Goal: Check status: Check status

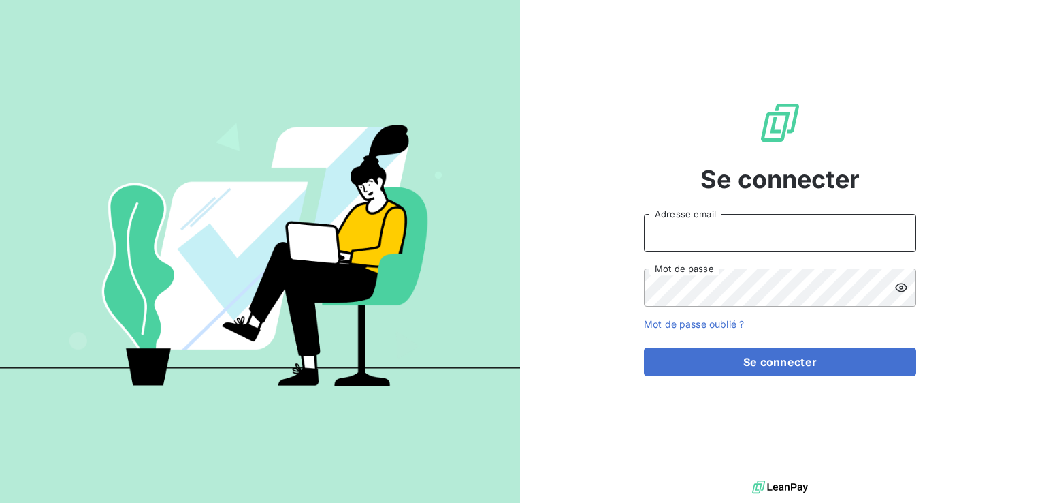
click at [680, 229] on input "Adresse email" at bounding box center [780, 233] width 272 height 38
type input "[EMAIL_ADDRESS][DOMAIN_NAME]"
click at [644, 347] on button "Se connecter" at bounding box center [780, 361] width 272 height 29
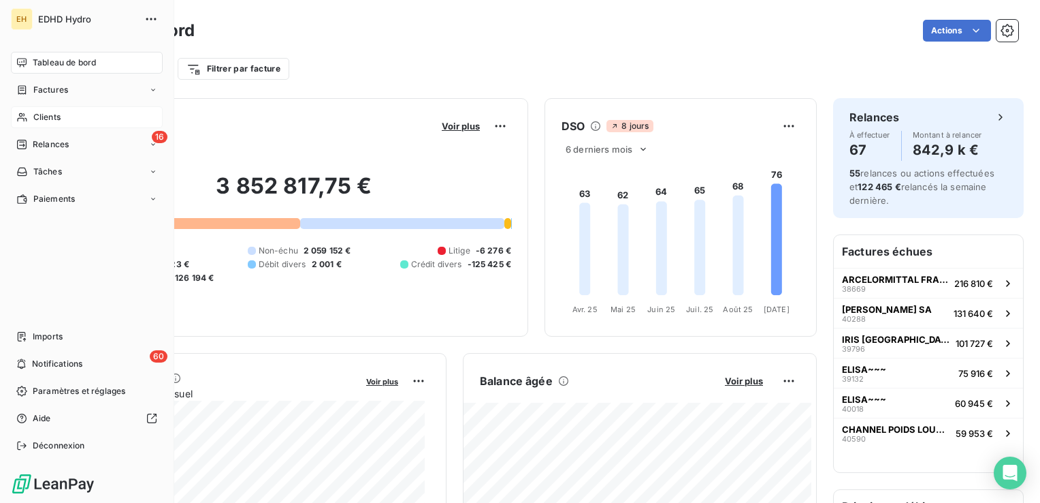
click at [34, 118] on span "Clients" at bounding box center [46, 117] width 27 height 12
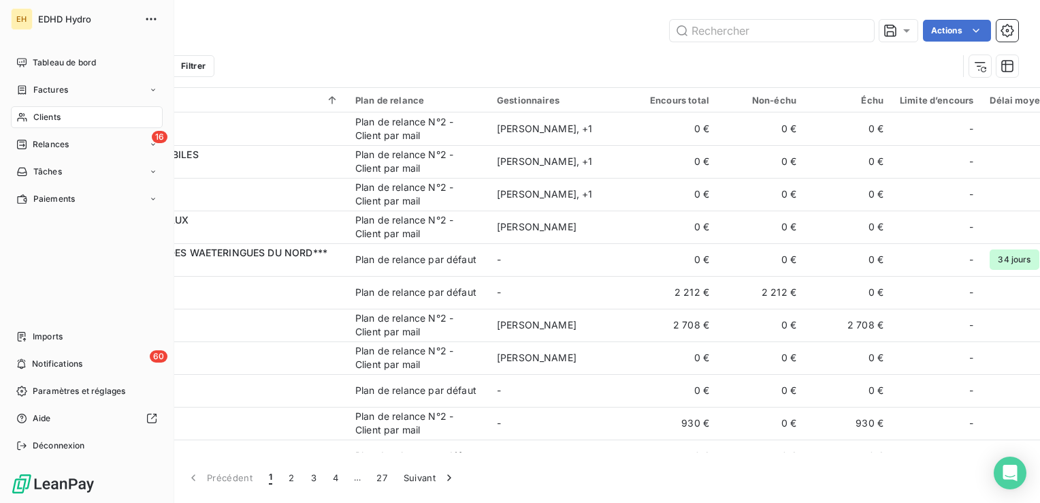
click at [33, 118] on span "Clients" at bounding box center [46, 117] width 27 height 12
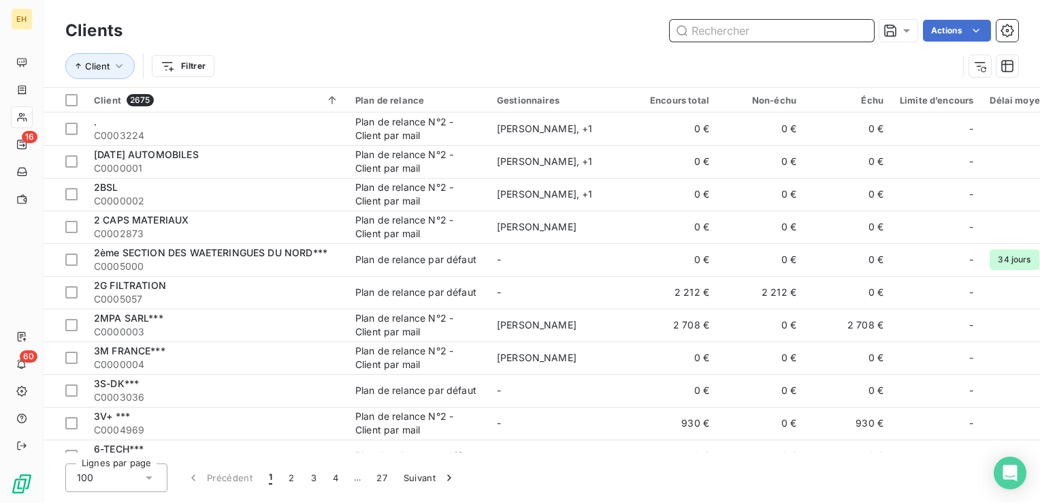
click at [705, 33] on input "text" at bounding box center [772, 31] width 204 height 22
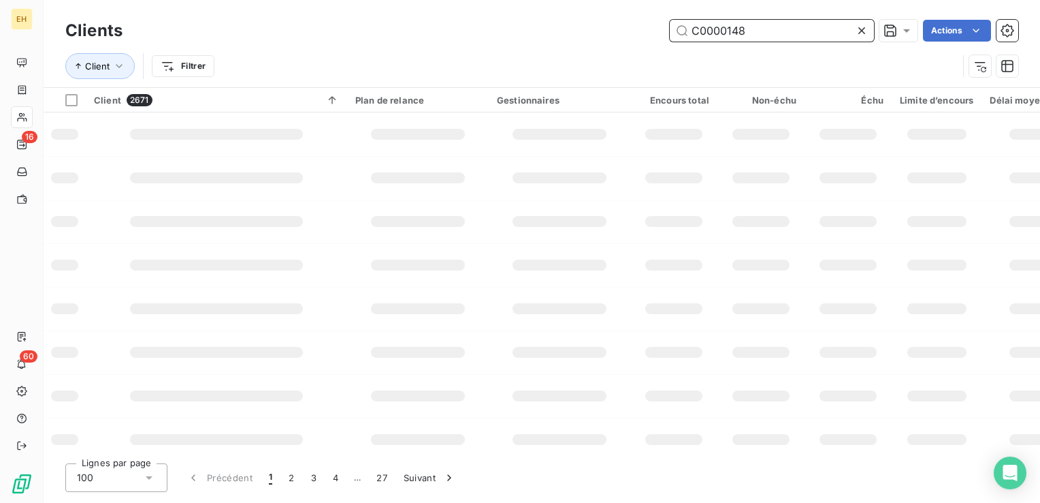
type input "C0000148"
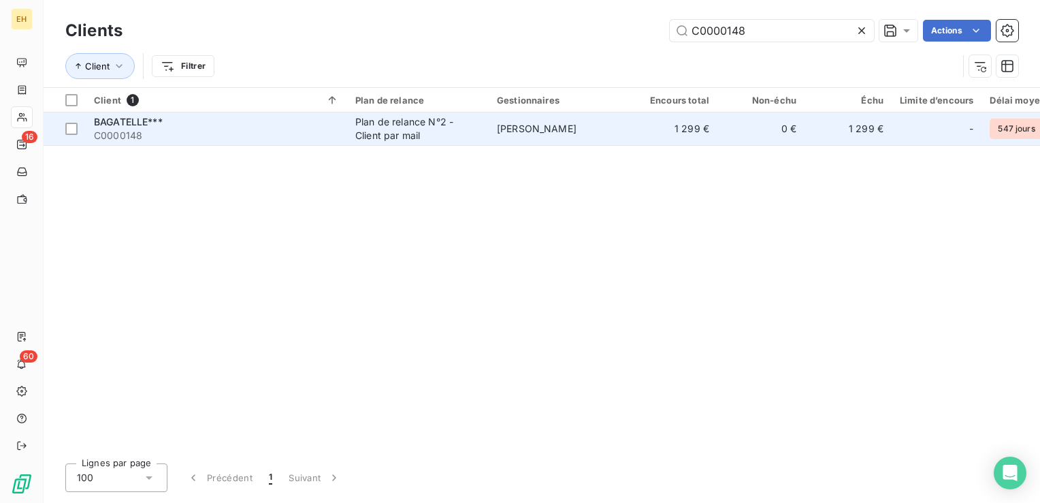
click at [113, 127] on div "BAGATELLE***" at bounding box center [216, 122] width 245 height 14
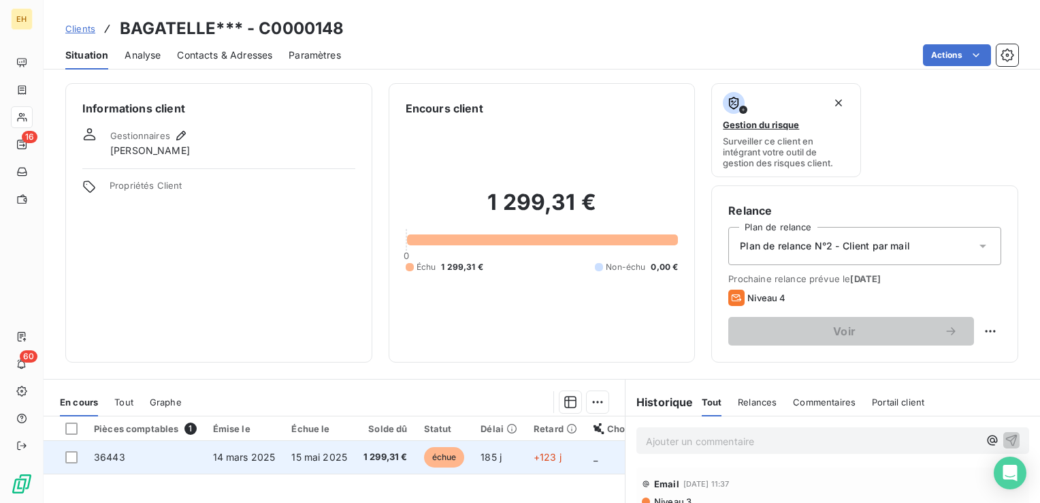
click at [200, 450] on td "36443" at bounding box center [145, 457] width 119 height 33
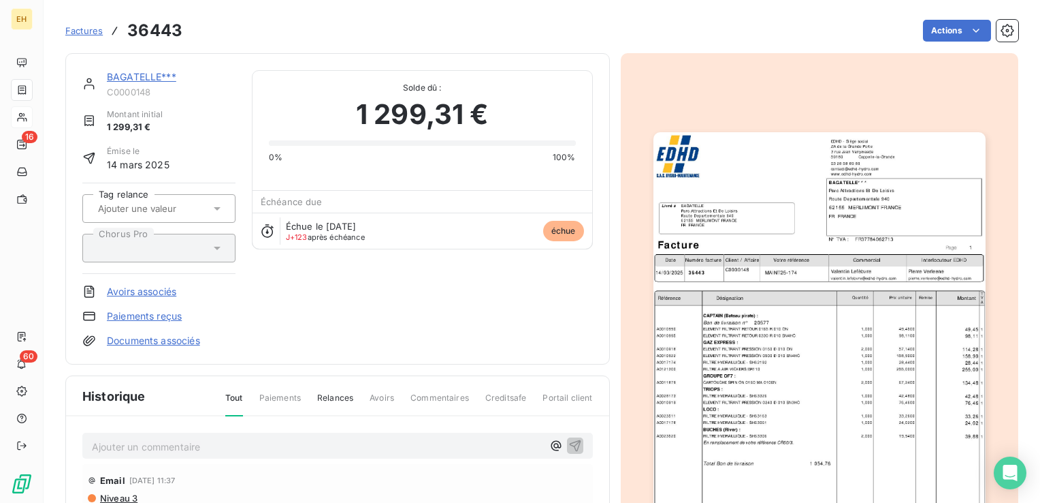
click at [236, 438] on p "Ajouter un commentaire ﻿" at bounding box center [317, 446] width 451 height 17
click at [441, 442] on p "[PERSON_NAME] <[EMAIL_ADDRESS][DOMAIN_NAME]> :" at bounding box center [317, 446] width 451 height 16
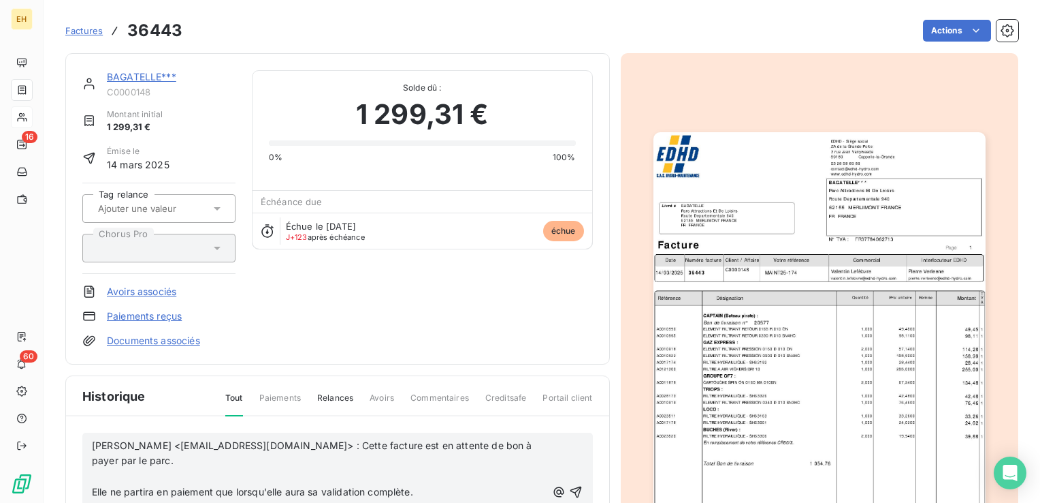
click at [187, 458] on p "[PERSON_NAME] <[EMAIL_ADDRESS][DOMAIN_NAME]> : Cette facture est en attente de …" at bounding box center [319, 453] width 455 height 31
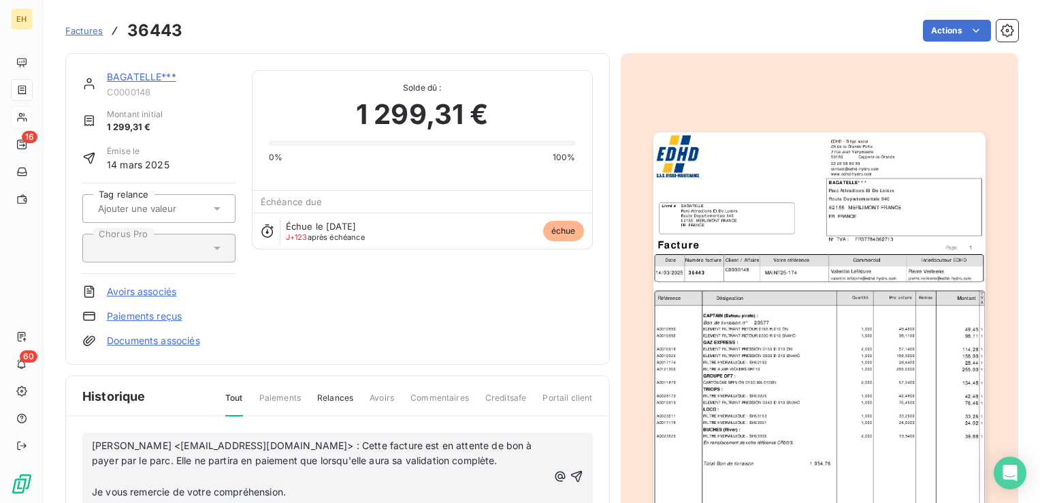
click at [509, 462] on p "[PERSON_NAME] <[EMAIL_ADDRESS][DOMAIN_NAME]> : Cette facture est en attente de …" at bounding box center [320, 453] width 456 height 31
click at [285, 475] on p "[PERSON_NAME] <[EMAIL_ADDRESS][DOMAIN_NAME]> : Cette facture est en attente de …" at bounding box center [320, 461] width 456 height 47
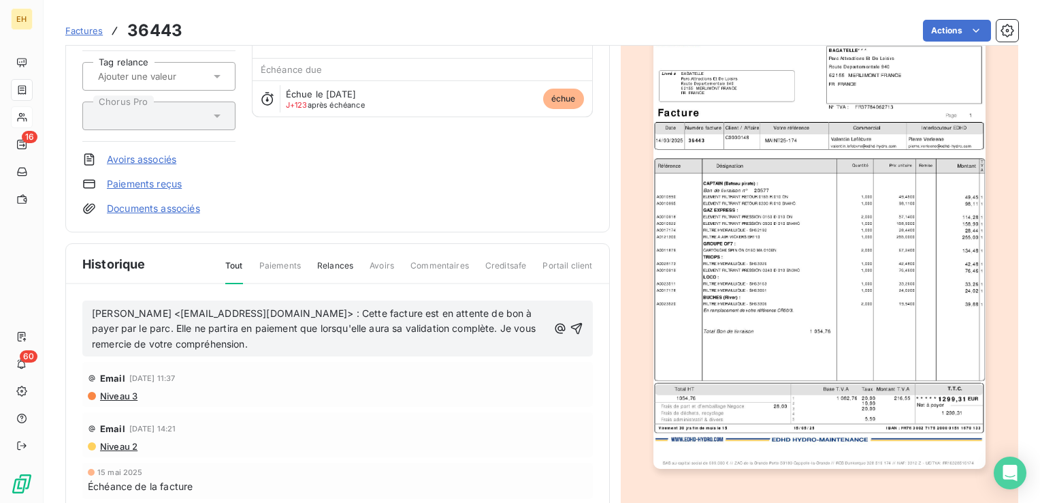
scroll to position [138, 0]
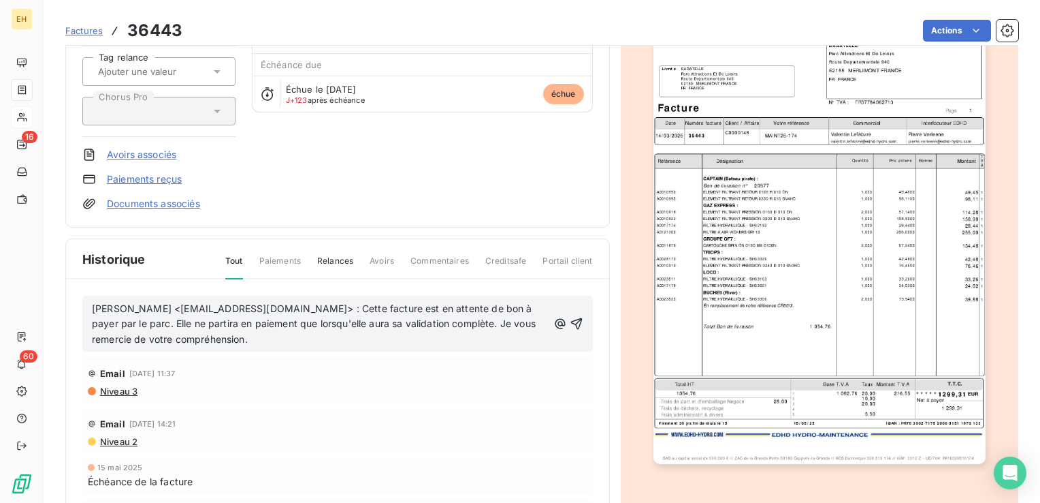
click at [91, 309] on div "[PERSON_NAME] <[EMAIL_ADDRESS][DOMAIN_NAME]> : Cette facture est en attente de …" at bounding box center [337, 324] width 511 height 57
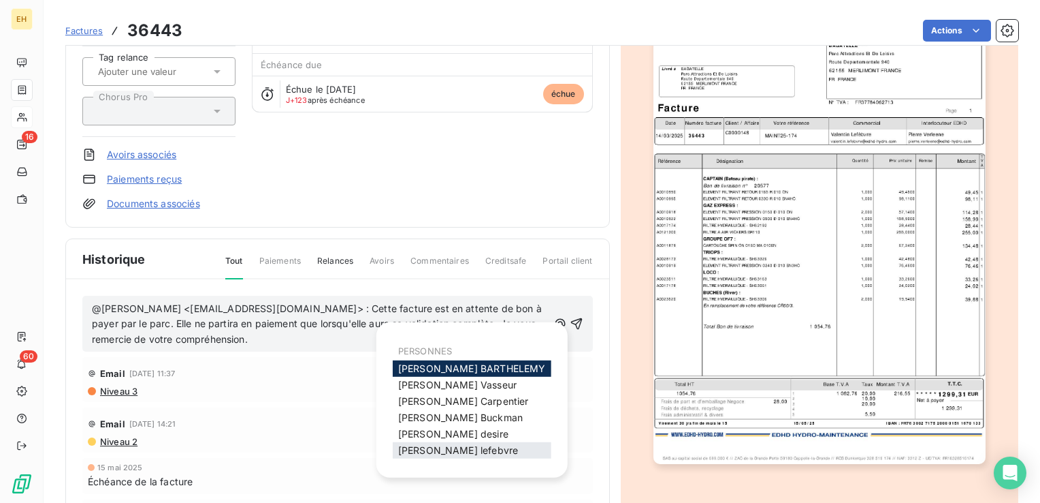
click at [441, 447] on span "[PERSON_NAME]" at bounding box center [458, 450] width 120 height 12
